Goal: Check status: Check status

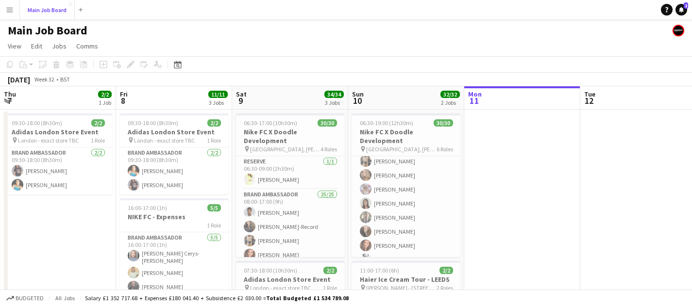
scroll to position [165, 0]
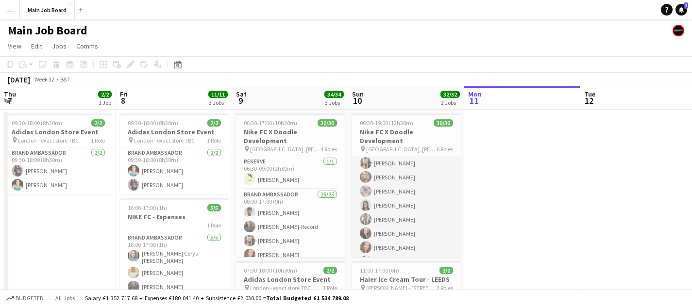
click at [381, 165] on app-card-role "Brand Ambassador 22/22 08:00-17:00 (9h) [PERSON_NAME] Sneekes [PERSON_NAME] [PE…" at bounding box center [406, 190] width 109 height 332
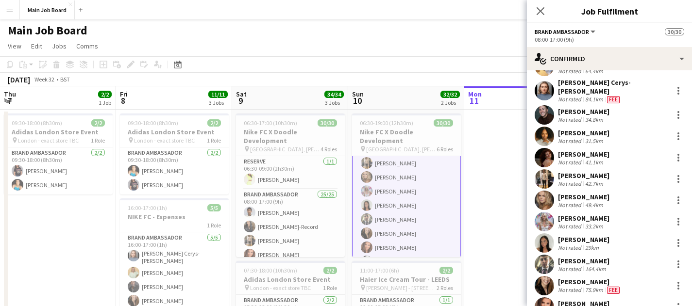
scroll to position [212, 0]
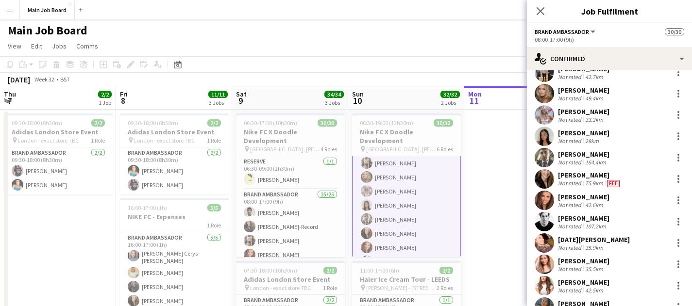
click at [494, 206] on app-date-cell at bounding box center [522, 302] width 116 height 384
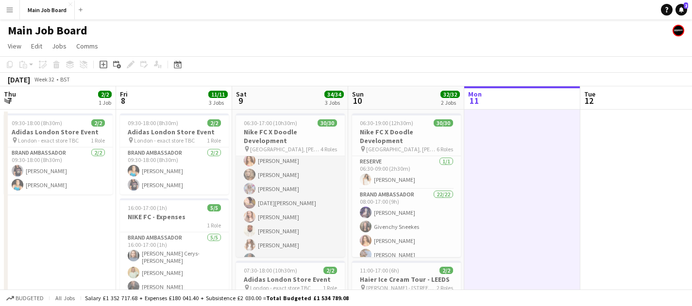
scroll to position [388, 0]
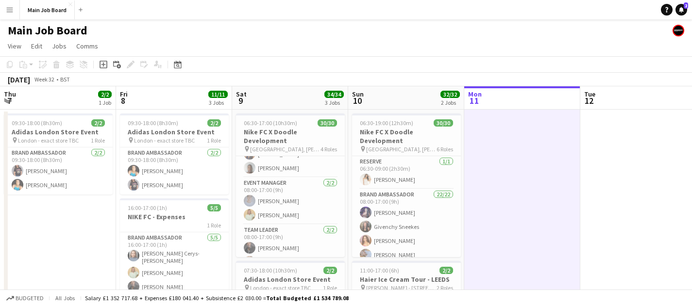
click at [11, 11] on app-icon "Menu" at bounding box center [10, 10] width 8 height 8
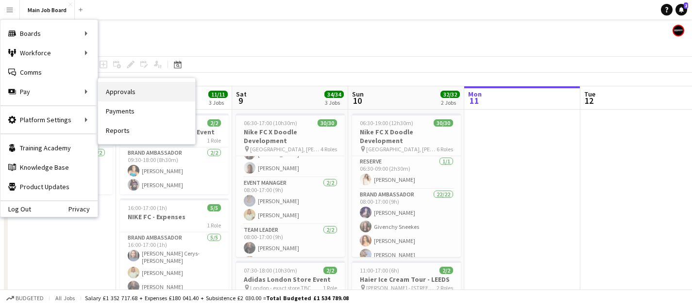
click at [154, 97] on link "Approvals" at bounding box center [146, 91] width 97 height 19
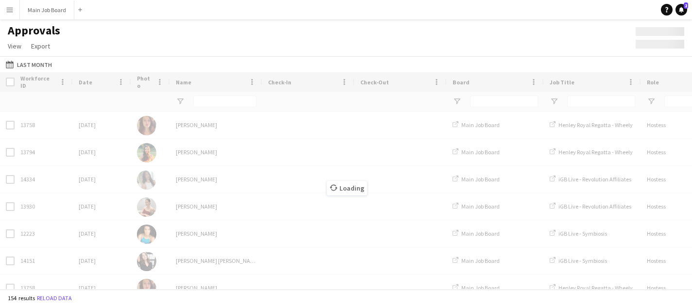
type input "*****"
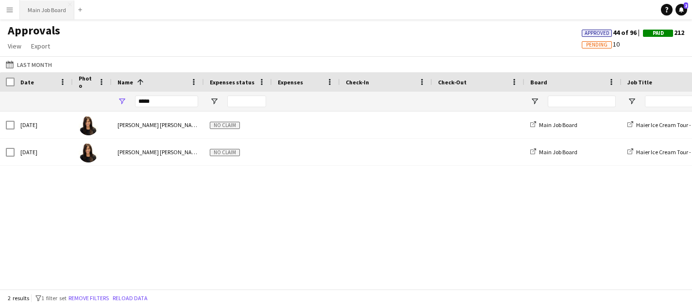
click at [45, 13] on button "Main Job Board Close" at bounding box center [47, 9] width 54 height 19
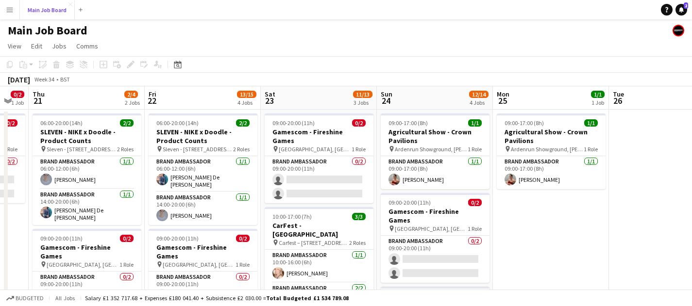
scroll to position [0, 321]
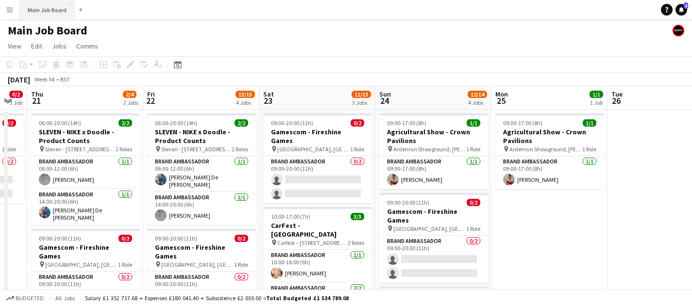
click at [53, 14] on button "Main Job Board Close" at bounding box center [47, 9] width 55 height 19
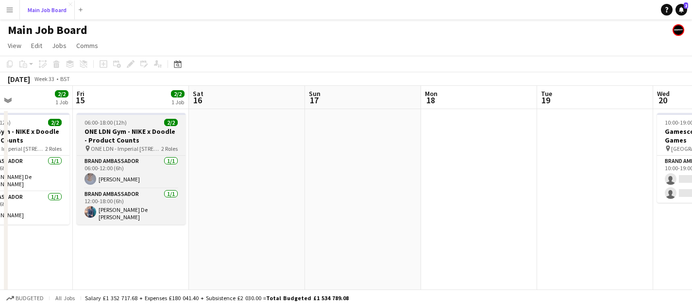
scroll to position [0, 276]
